Goal: Information Seeking & Learning: Learn about a topic

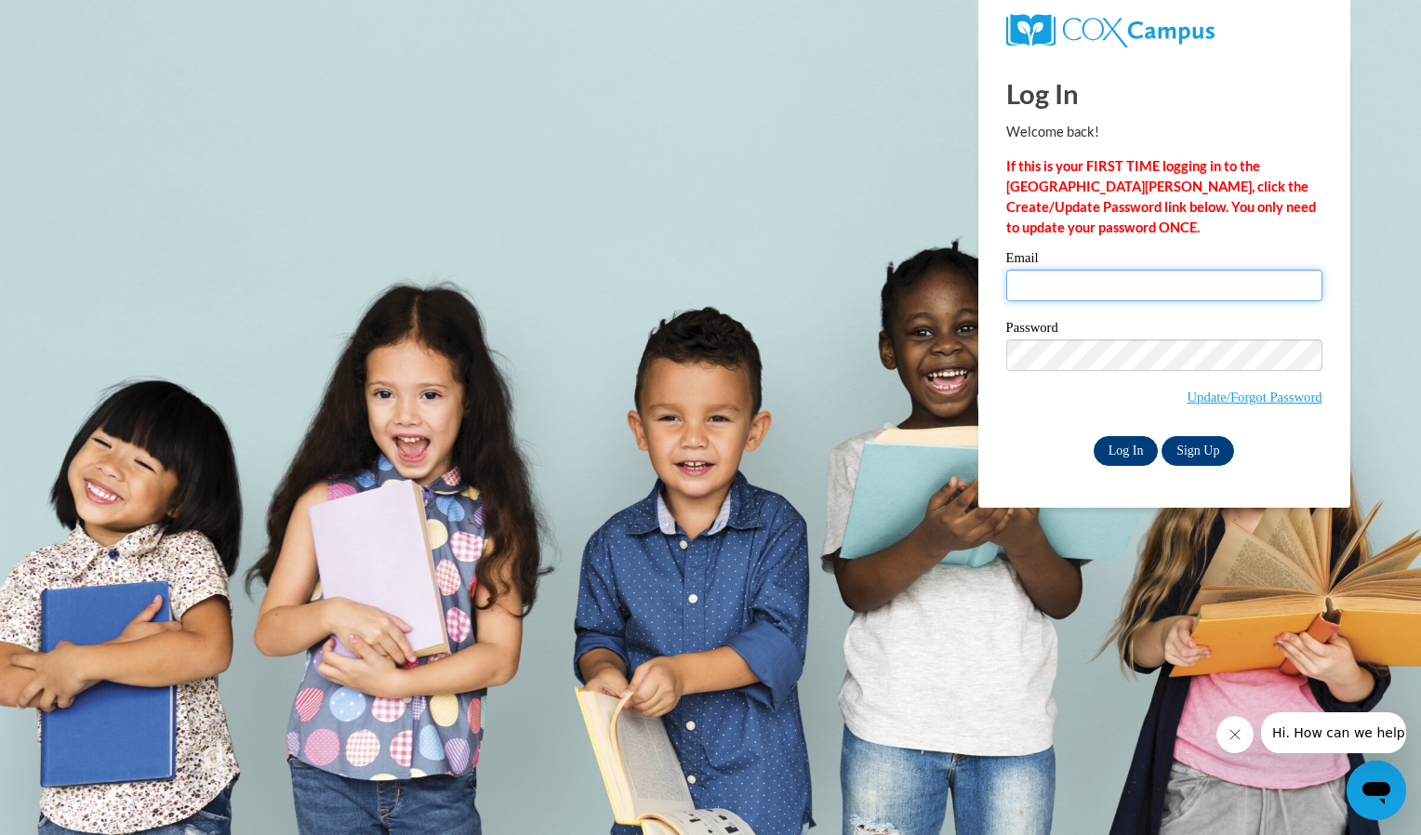
type input "claudiadeh@hotmail.com"
click at [1127, 449] on input "Log In" at bounding box center [1125, 451] width 65 height 30
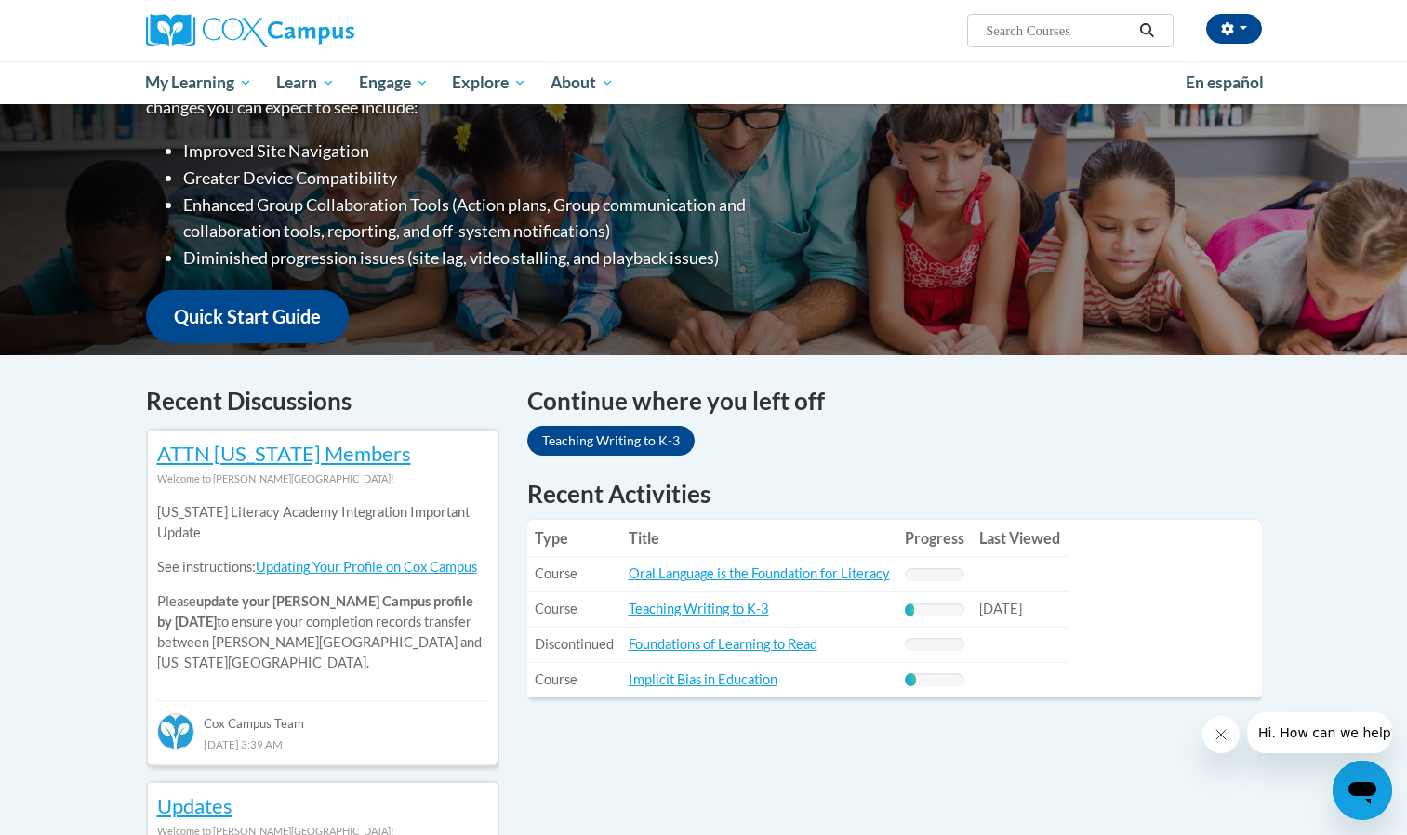
scroll to position [384, 0]
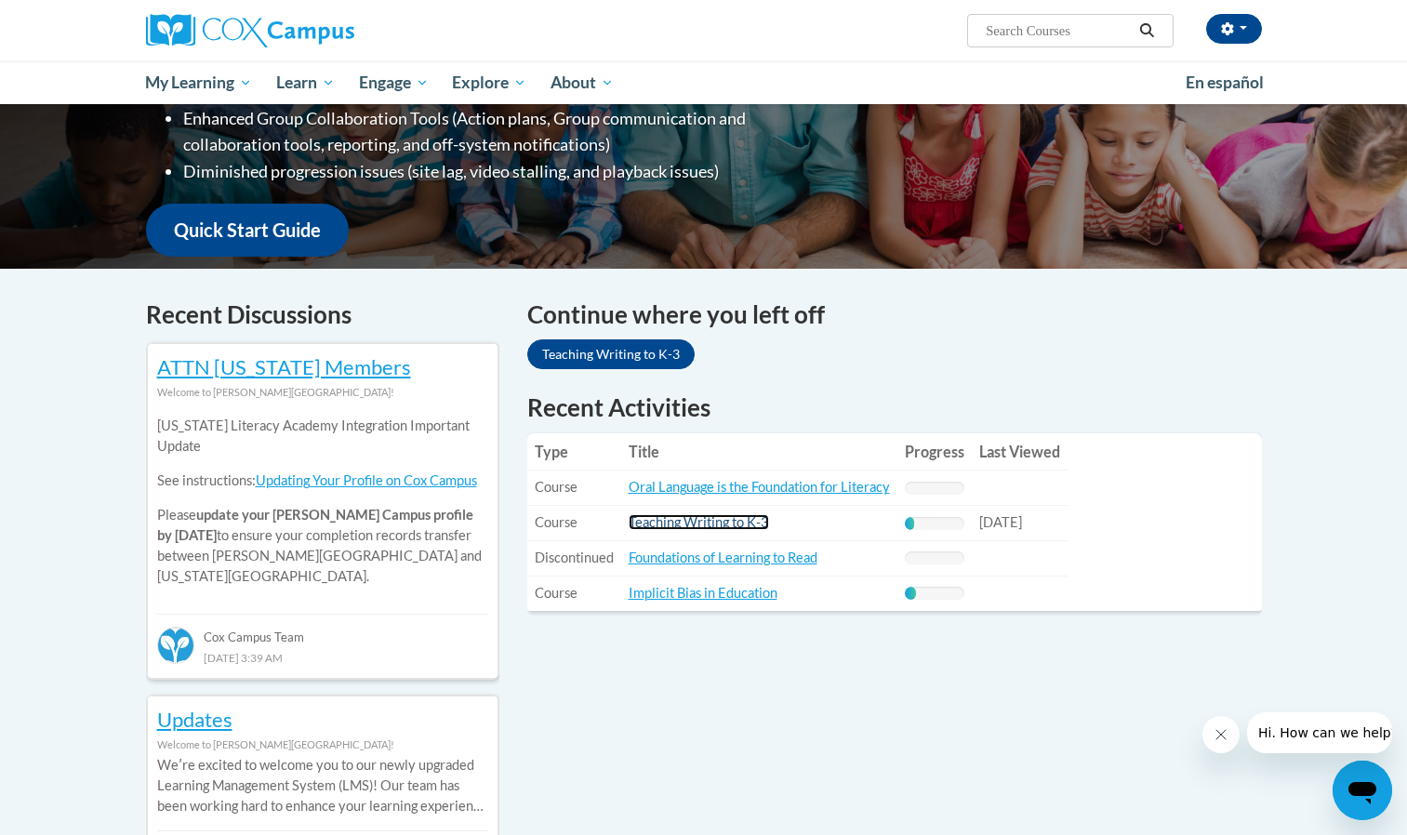
click at [749, 525] on link "Teaching Writing to K-3" at bounding box center [699, 522] width 140 height 16
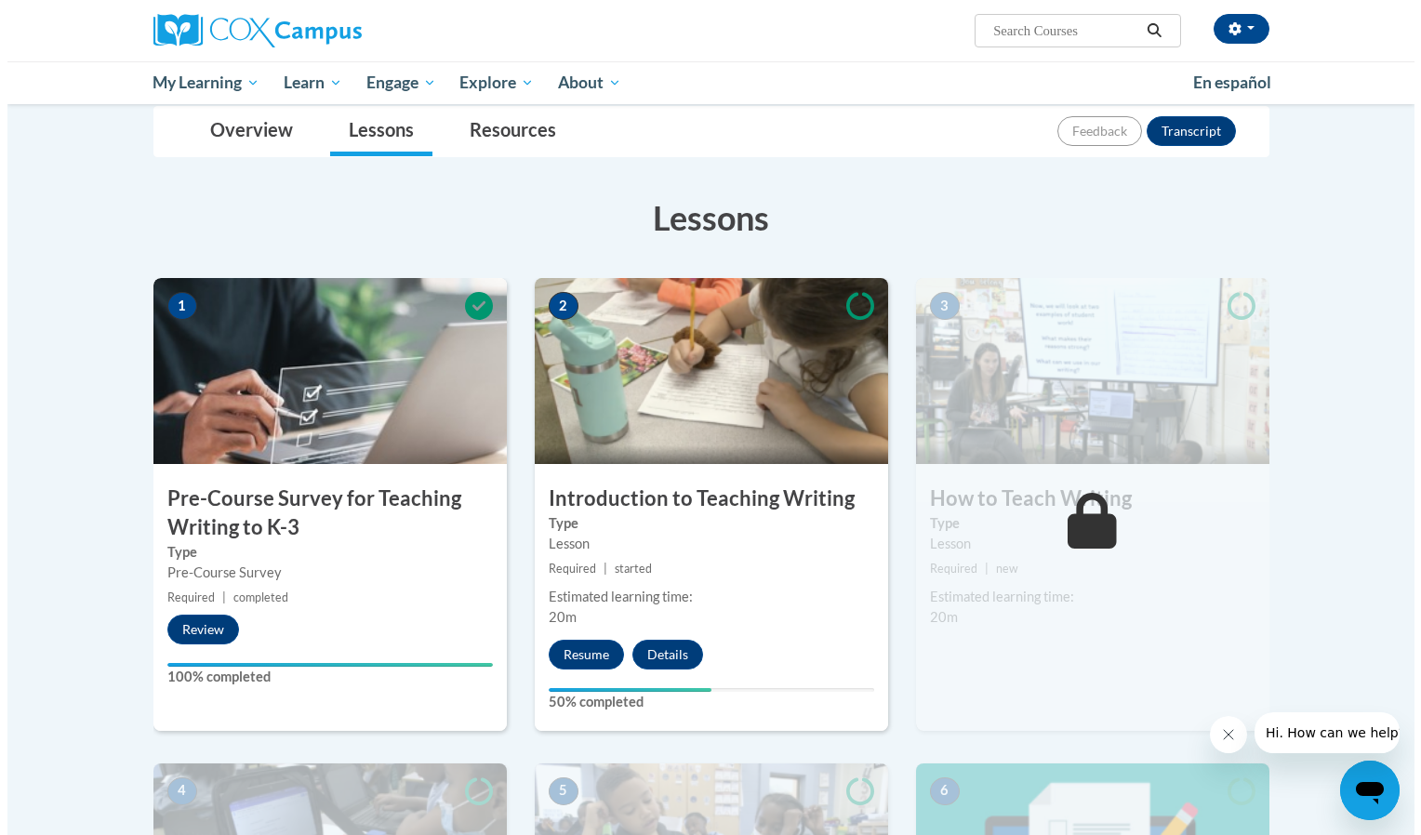
scroll to position [223, 0]
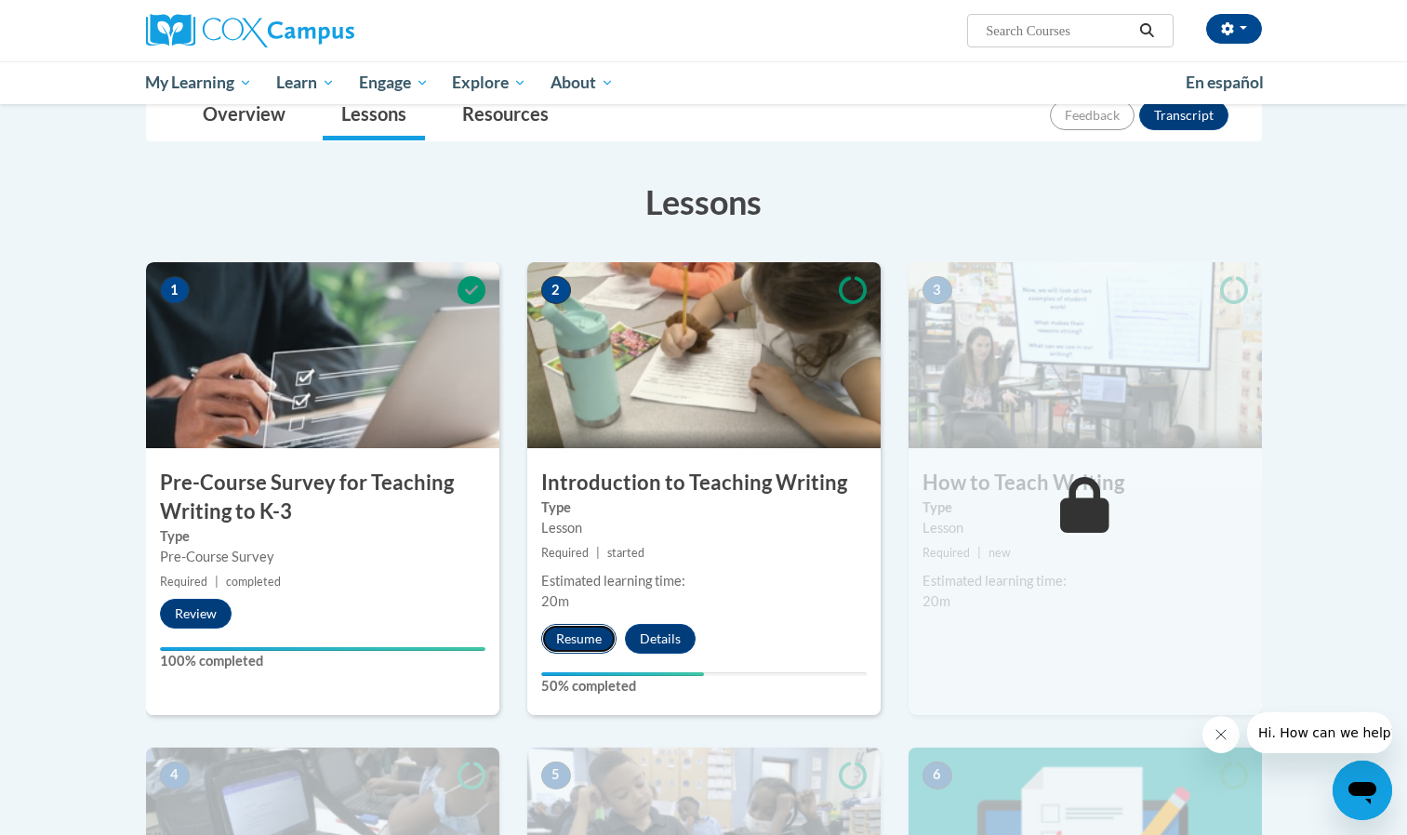
click at [596, 638] on button "Resume" at bounding box center [578, 639] width 75 height 30
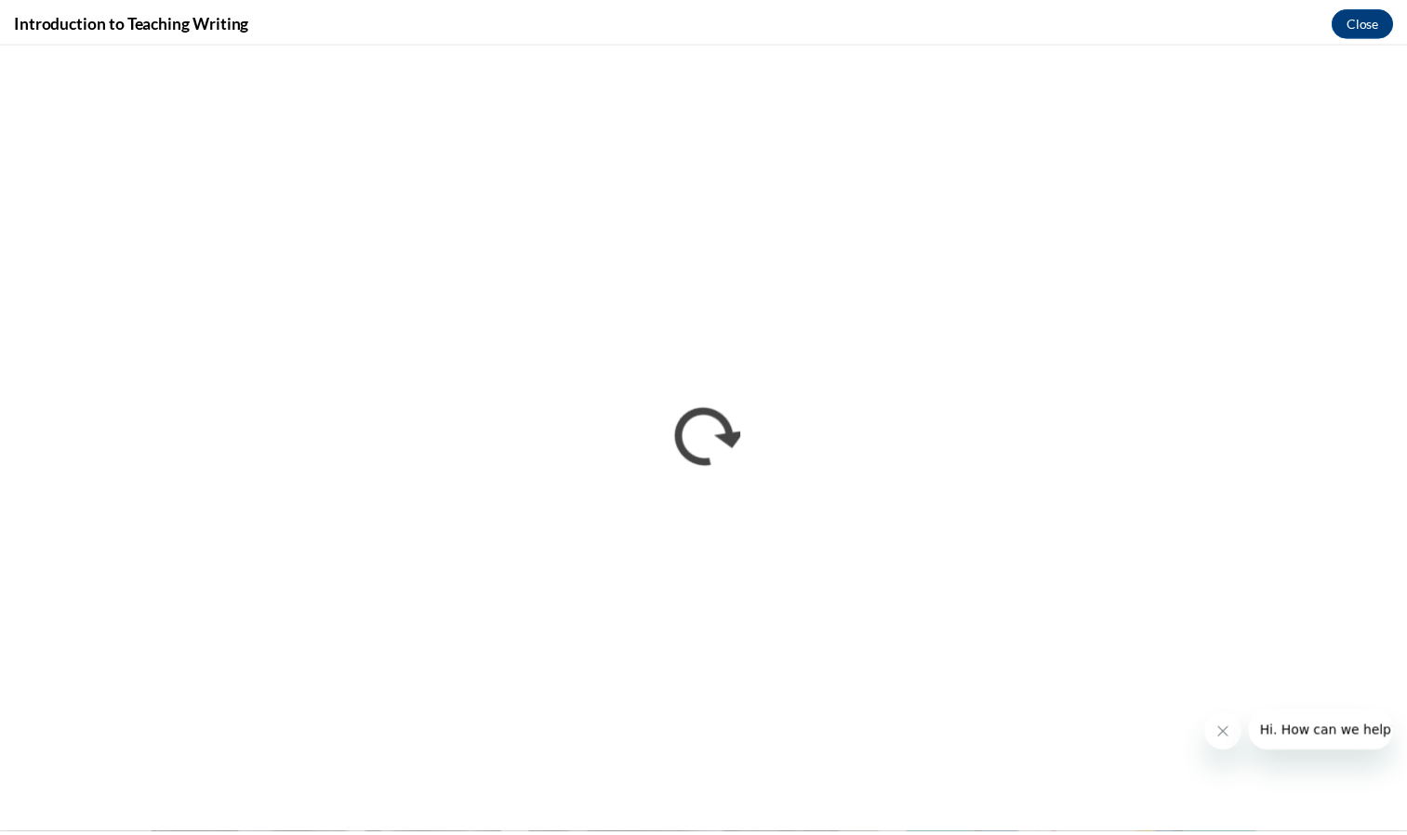
scroll to position [0, 0]
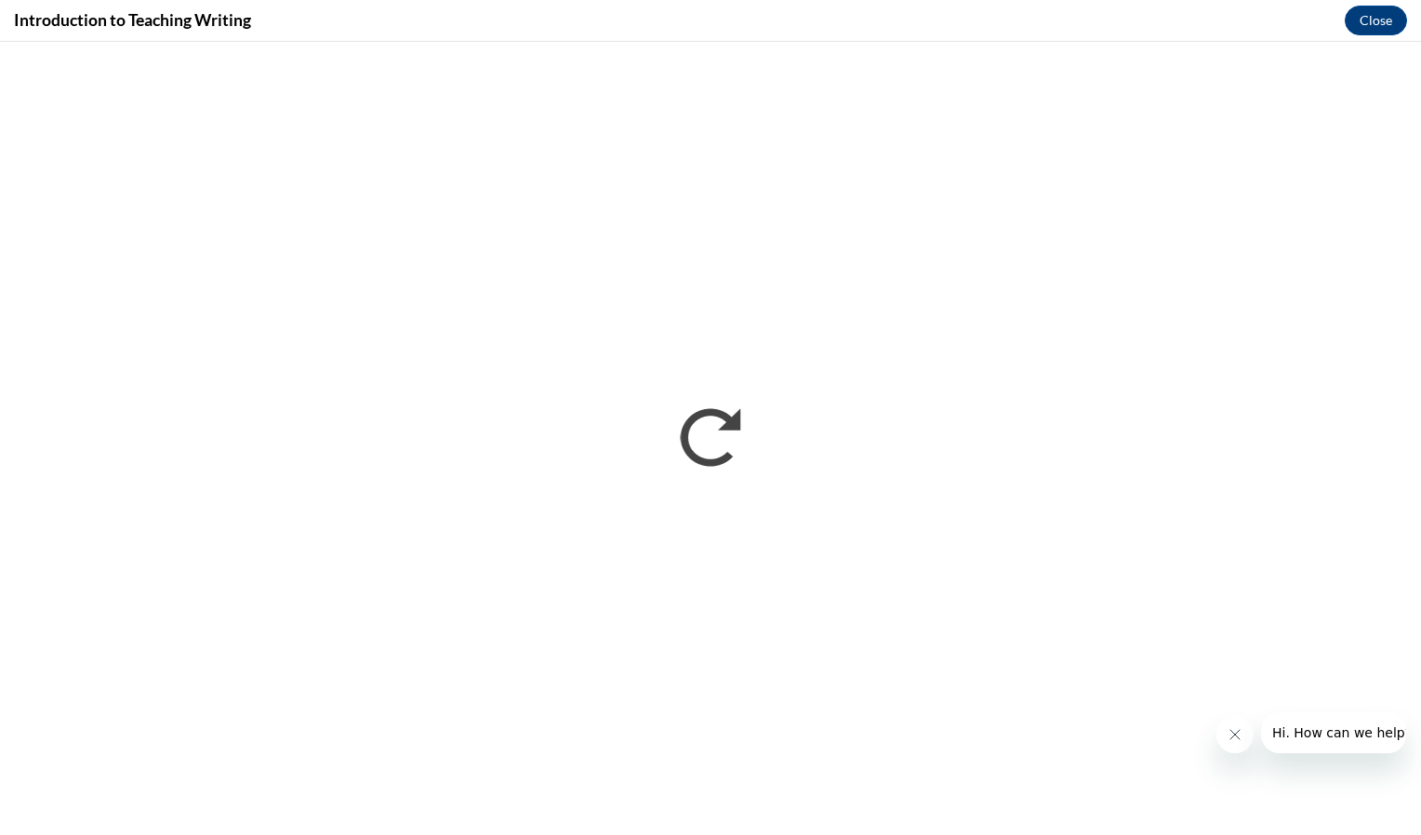
click at [1234, 736] on icon "Close message from company" at bounding box center [1233, 734] width 15 height 15
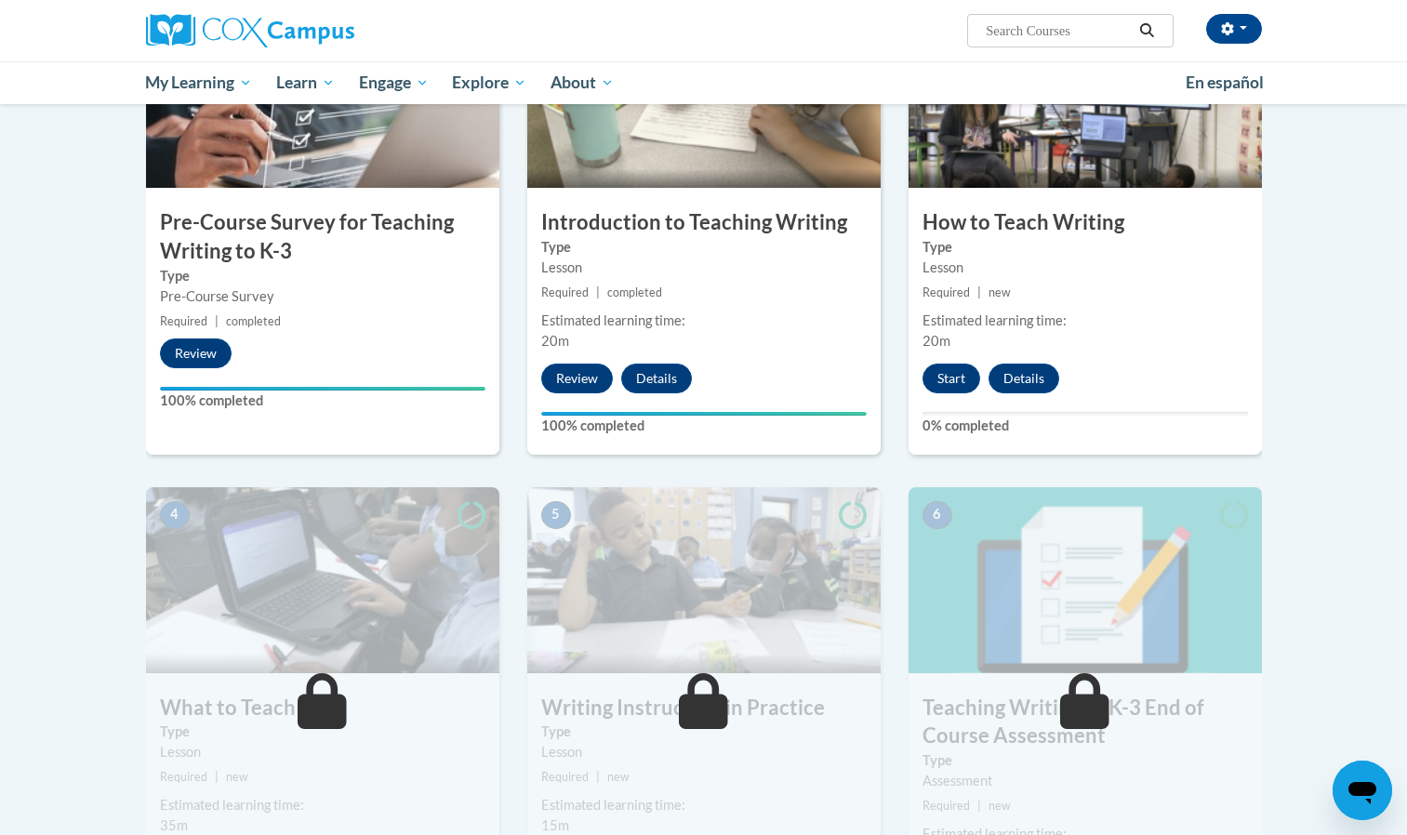
scroll to position [433, 0]
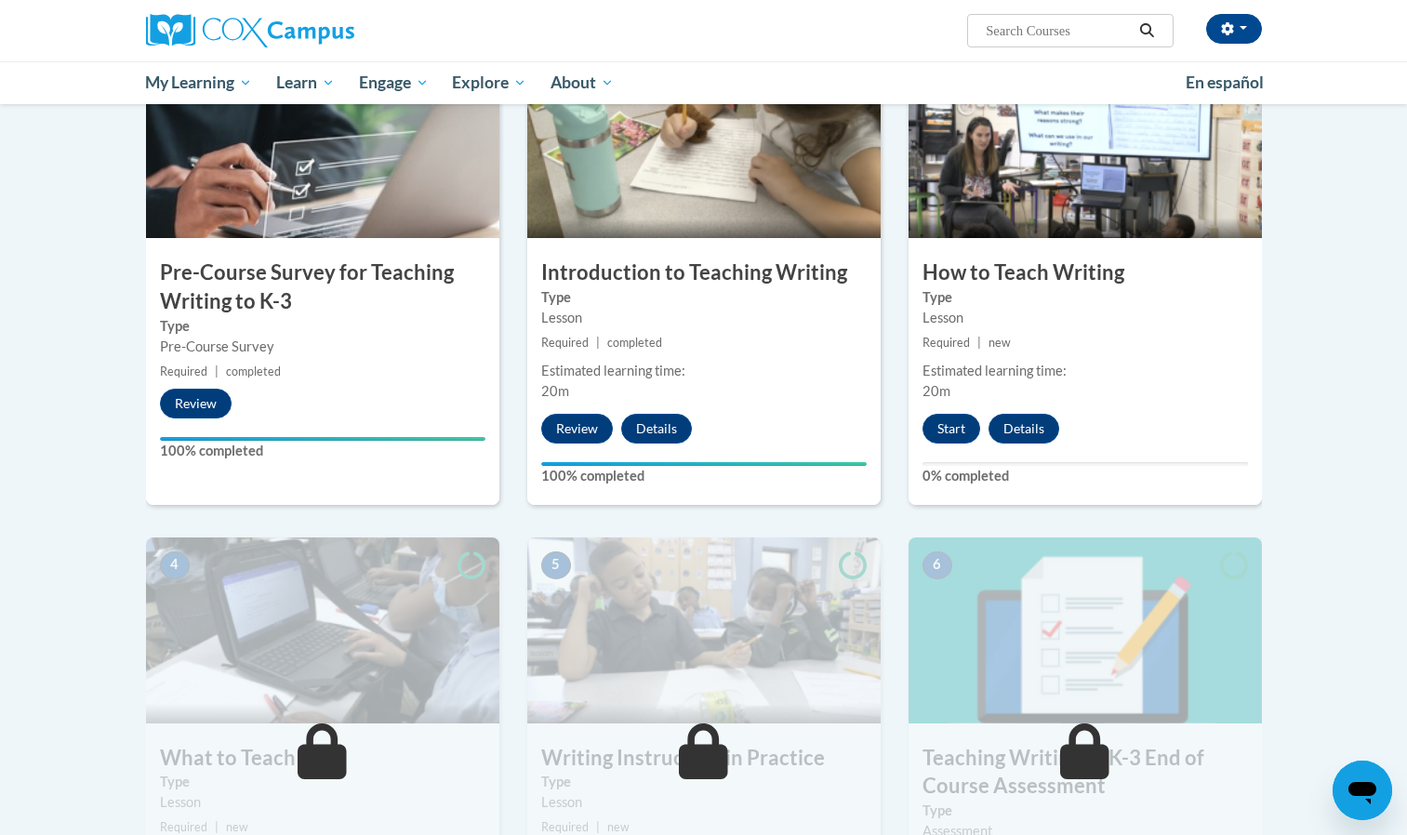
click at [1053, 205] on img at bounding box center [1084, 145] width 353 height 186
click at [950, 430] on button "Start" at bounding box center [951, 429] width 58 height 30
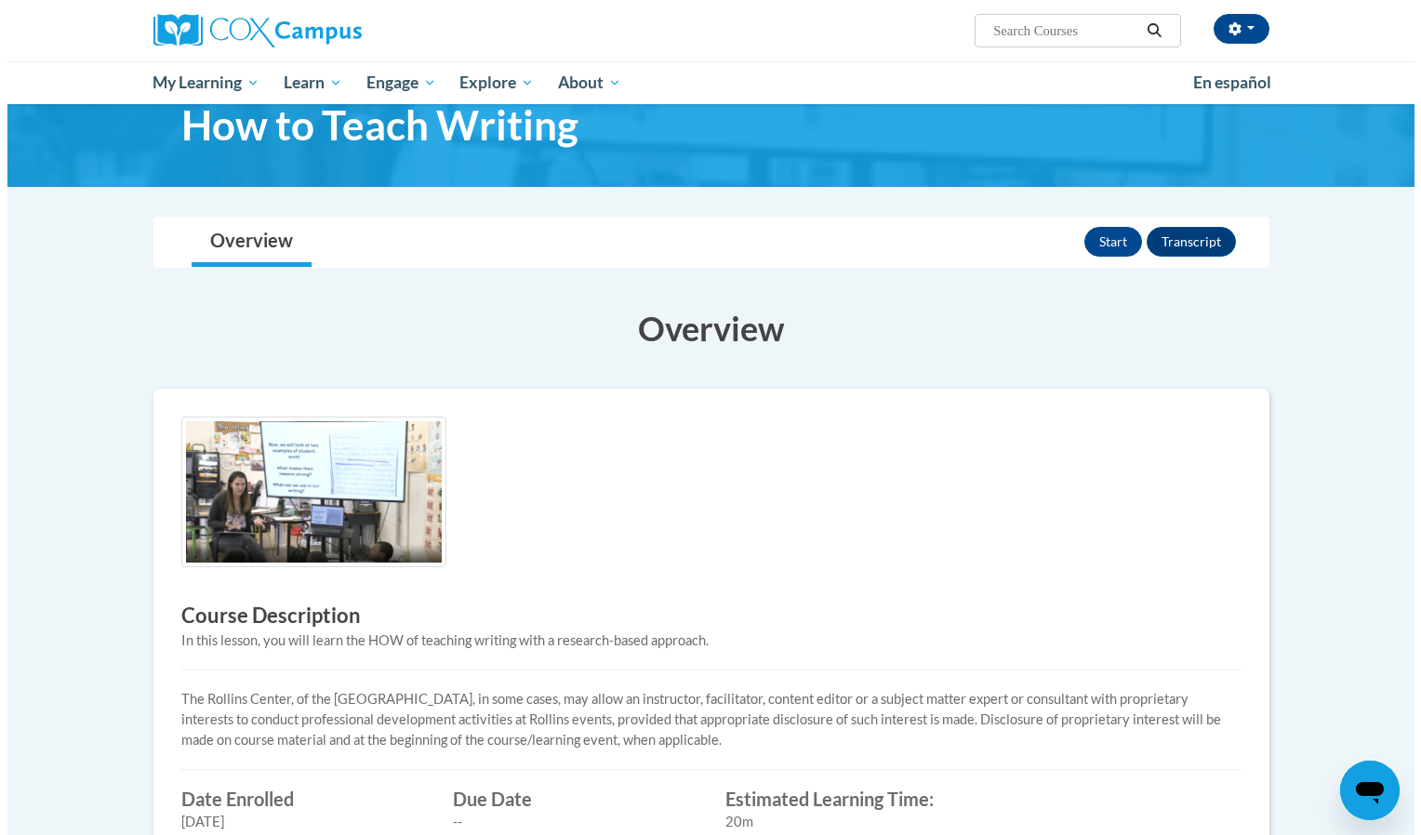
scroll to position [37, 0]
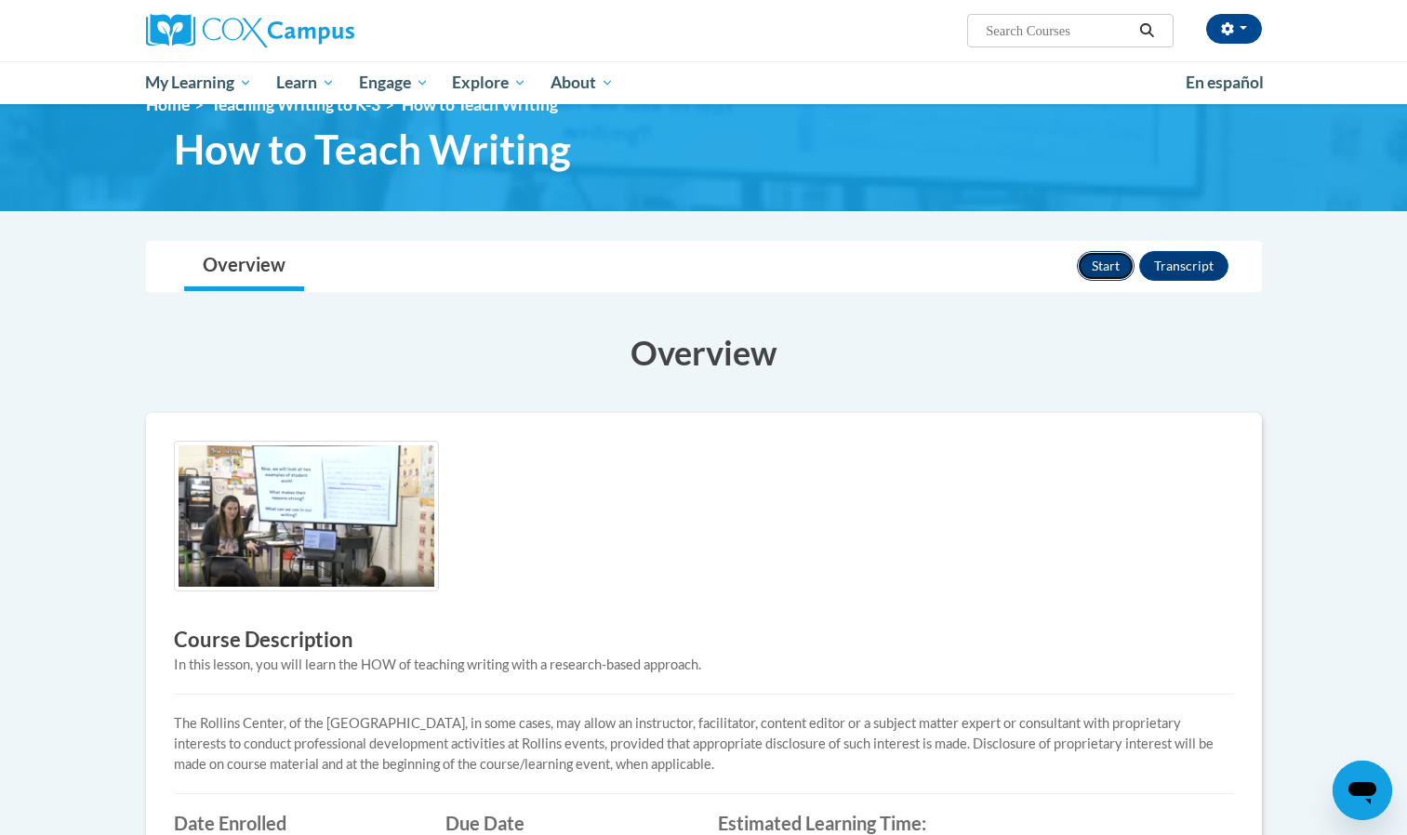
click at [1103, 259] on button "Start" at bounding box center [1106, 266] width 58 height 30
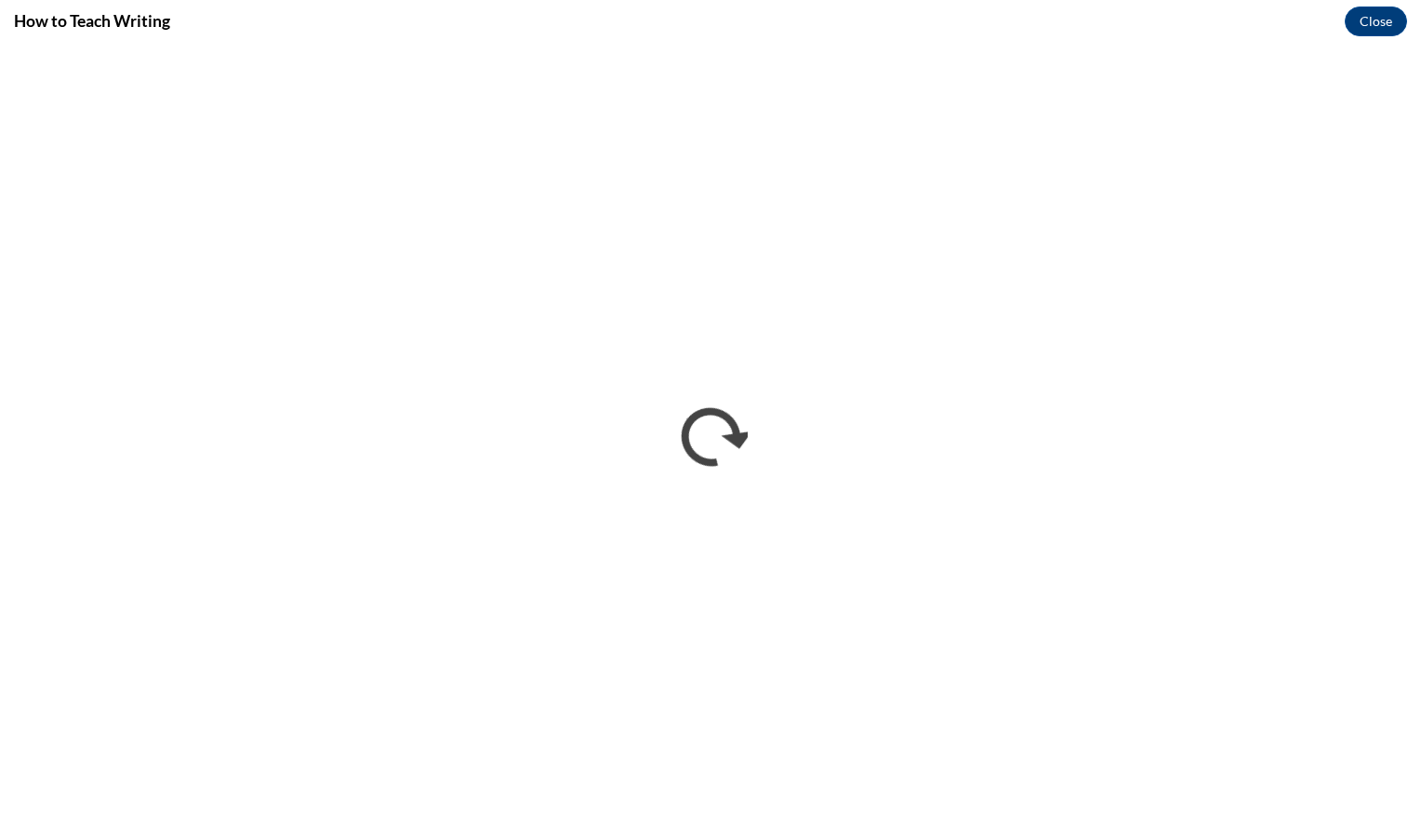
scroll to position [0, 0]
